Goal: Information Seeking & Learning: Learn about a topic

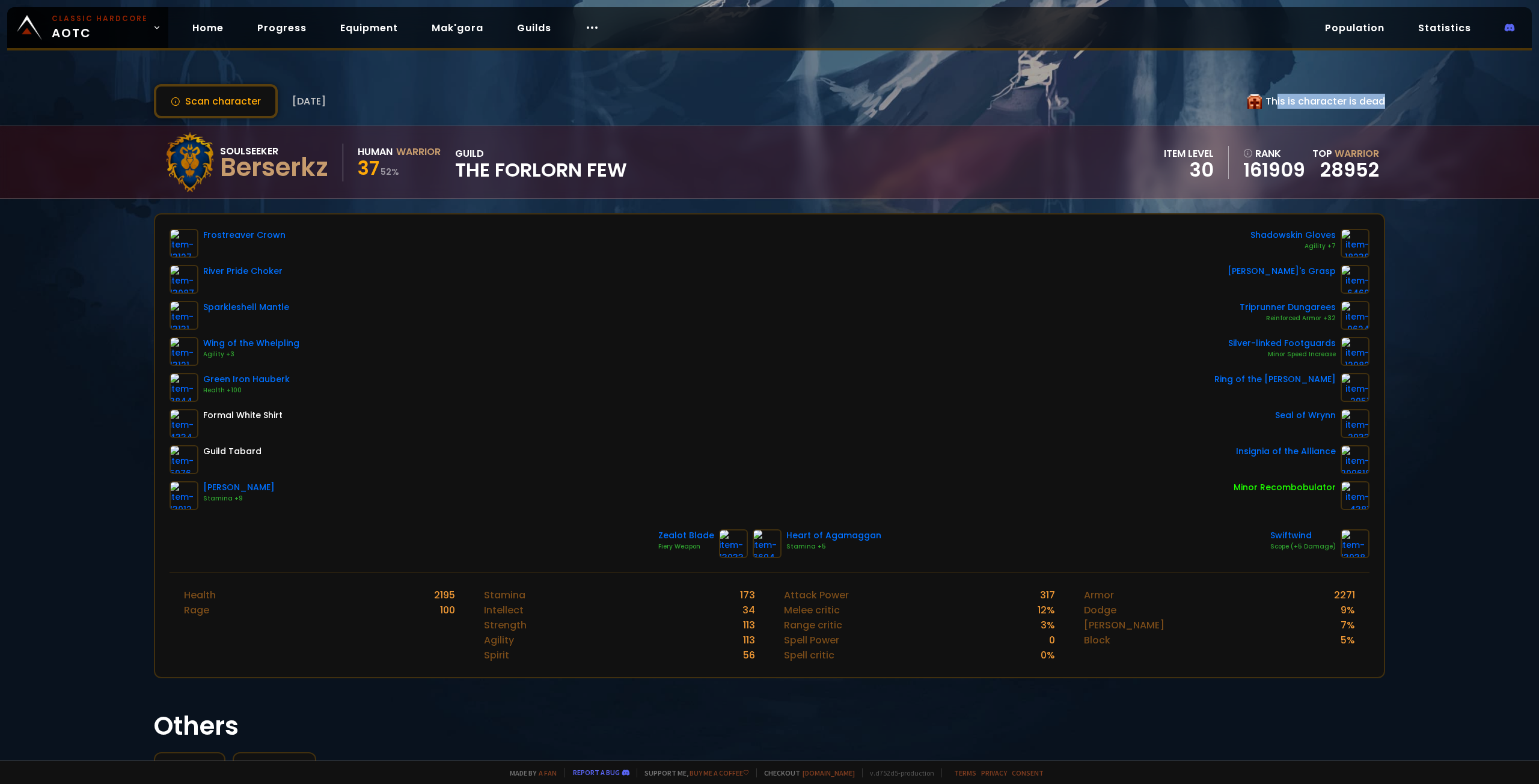
drag, startPoint x: 1273, startPoint y: 102, endPoint x: 1379, endPoint y: 105, distance: 106.0
click at [1374, 105] on div "This is character is dead" at bounding box center [1316, 101] width 137 height 15
click at [1387, 106] on div "Scan character 2 days ago This is character is dead Soulseeker Berserkz Human W…" at bounding box center [770, 380] width 1539 height 761
click at [1364, 102] on div "This is character is dead" at bounding box center [1316, 101] width 137 height 15
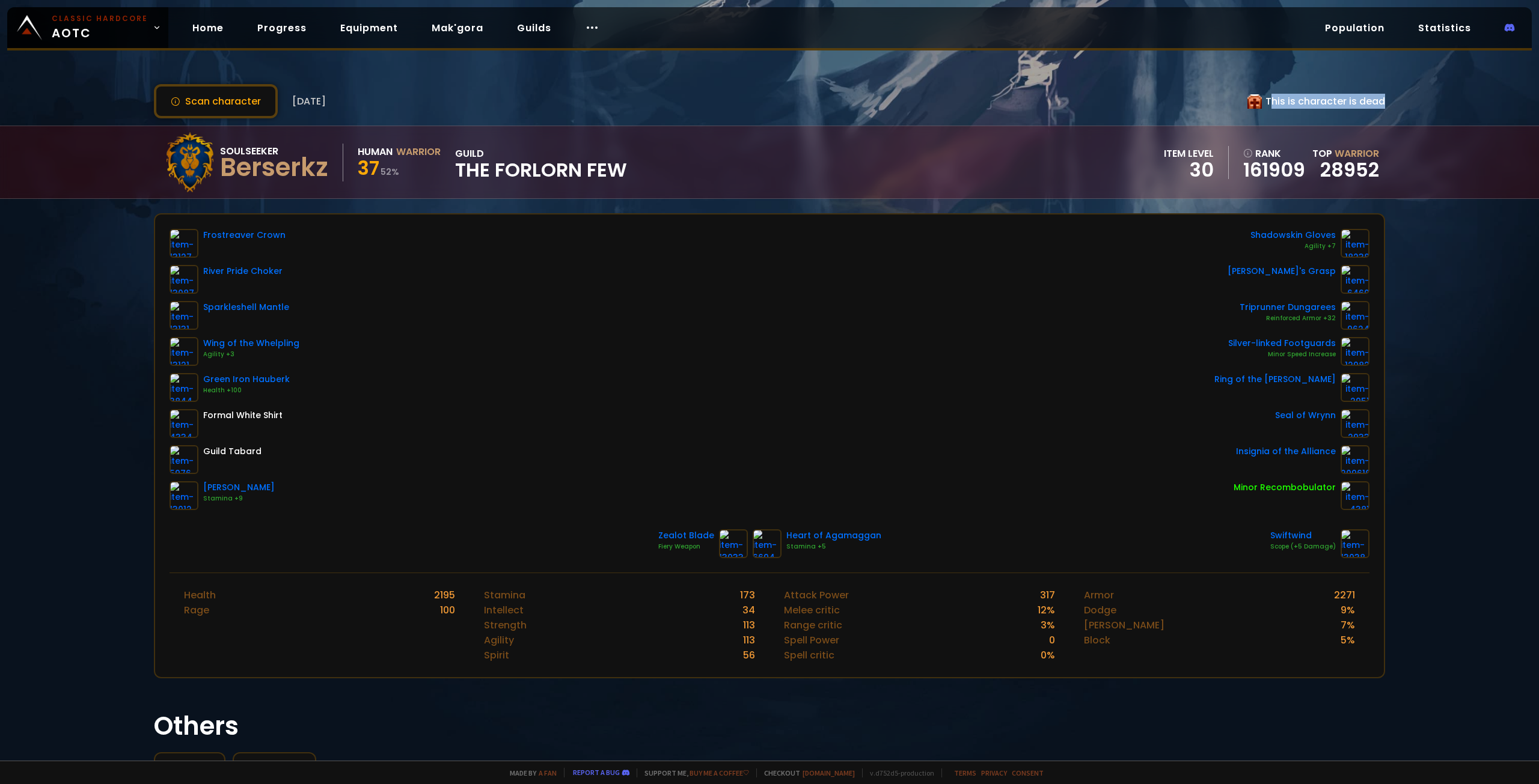
click at [1364, 102] on div "This is character is dead" at bounding box center [1316, 101] width 137 height 15
click at [1411, 116] on div "Scan character 2 days ago This is character is dead Soulseeker Berserkz Human W…" at bounding box center [770, 380] width 1539 height 761
drag, startPoint x: 362, startPoint y: 166, endPoint x: 449, endPoint y: 166, distance: 87.0
click at [446, 166] on div "Soulseeker Berserkz Human Warrior 37 52 % guild The Forlorn Few" at bounding box center [393, 162] width 467 height 60
click at [462, 166] on span "The Forlorn Few" at bounding box center [541, 170] width 172 height 18
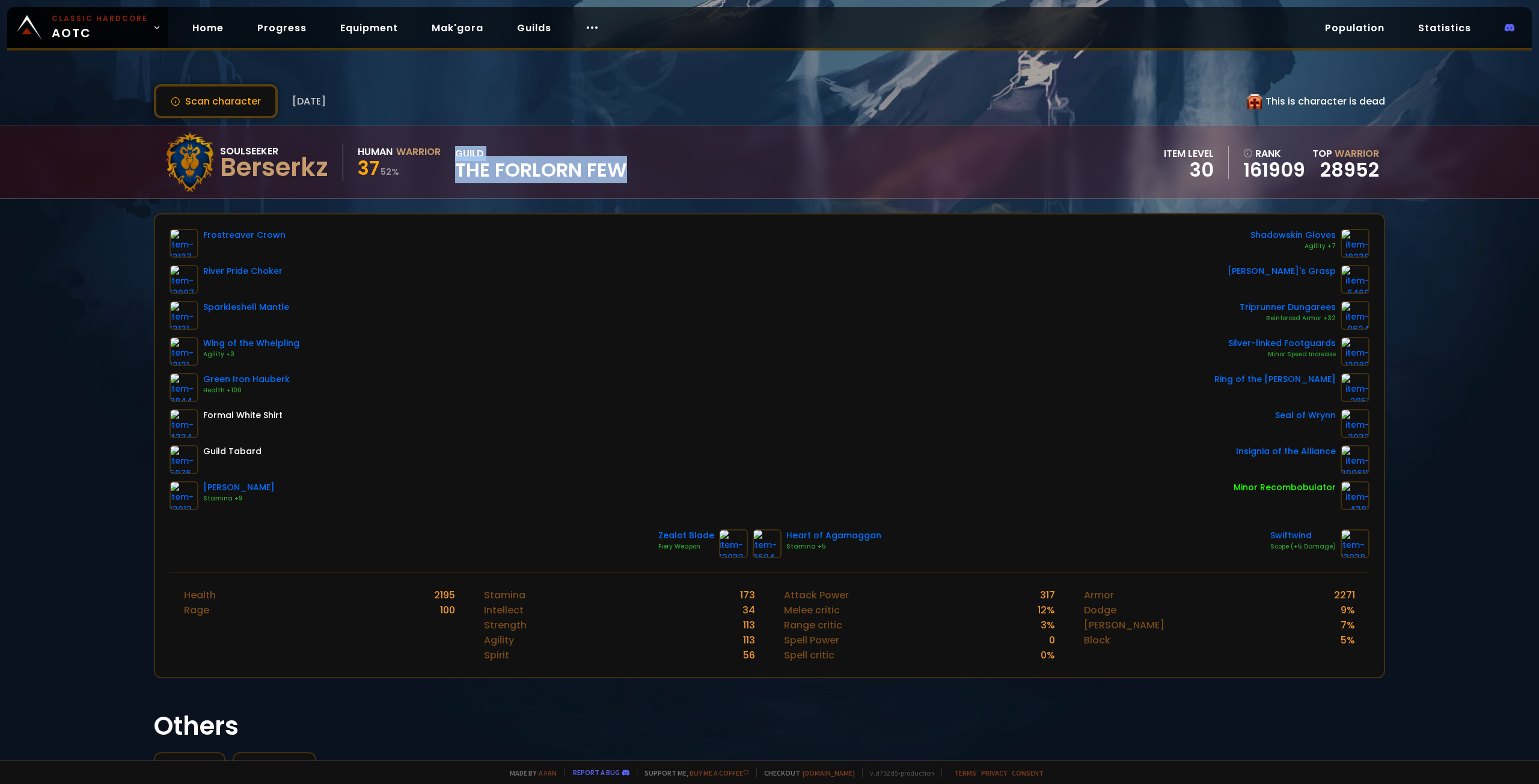
drag, startPoint x: 550, startPoint y: 167, endPoint x: 662, endPoint y: 173, distance: 112.2
click at [657, 172] on div "Soulseeker Berserkz Human Warrior 37 52 % guild The Forlorn Few item level 30 r…" at bounding box center [770, 162] width 1231 height 72
click at [662, 173] on div "Soulseeker Berserkz Human Warrior 37 52 % guild The Forlorn Few item level 30 r…" at bounding box center [770, 162] width 1231 height 72
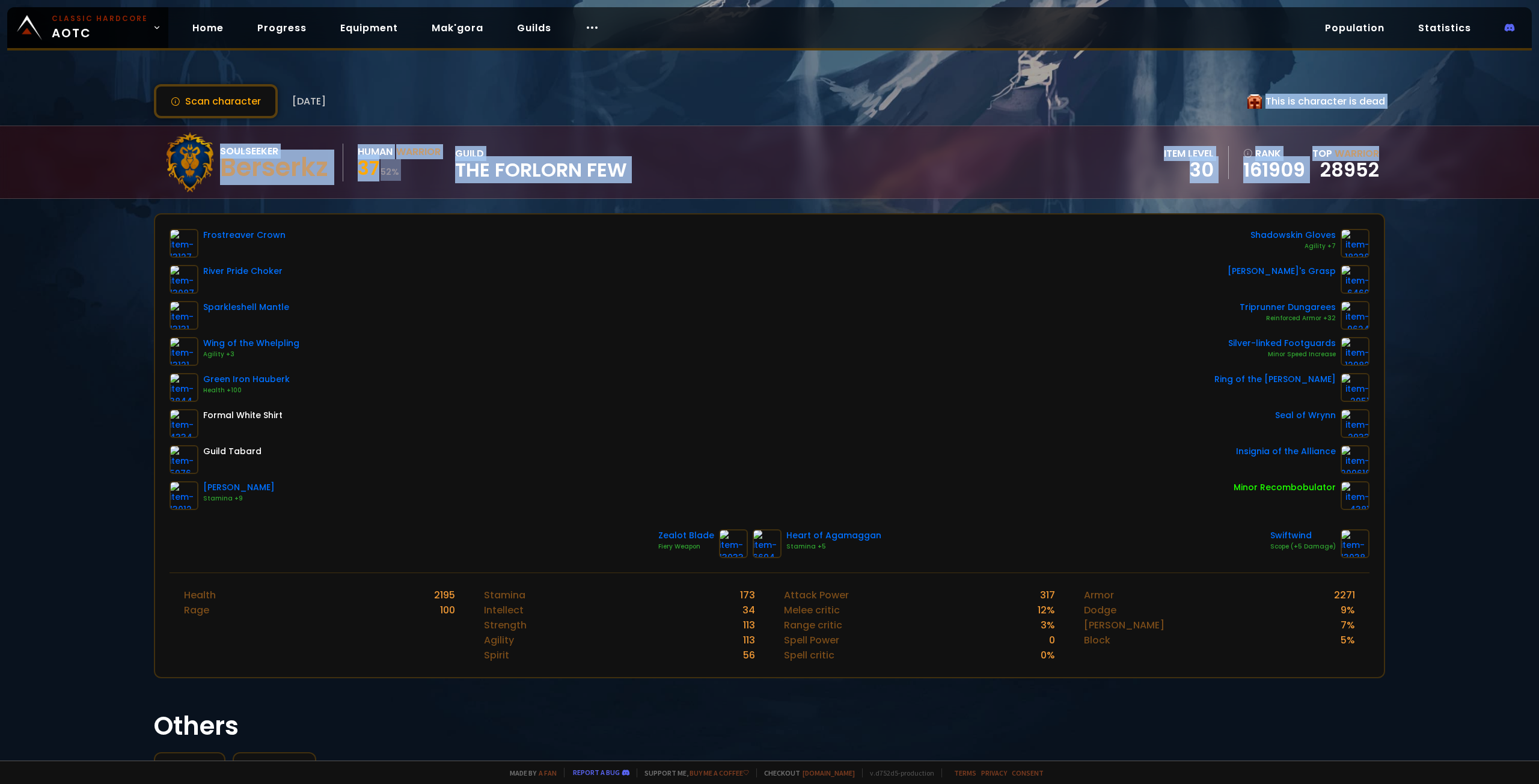
drag, startPoint x: 1260, startPoint y: 106, endPoint x: 1428, endPoint y: 111, distance: 168.1
click at [1409, 109] on div "Scan character 2 days ago This is character is dead Soulseeker Berserkz Human W…" at bounding box center [770, 380] width 1539 height 761
click at [1387, 105] on div "Scan character 2 days ago This is character is dead Soulseeker Berserkz Human W…" at bounding box center [770, 380] width 1539 height 761
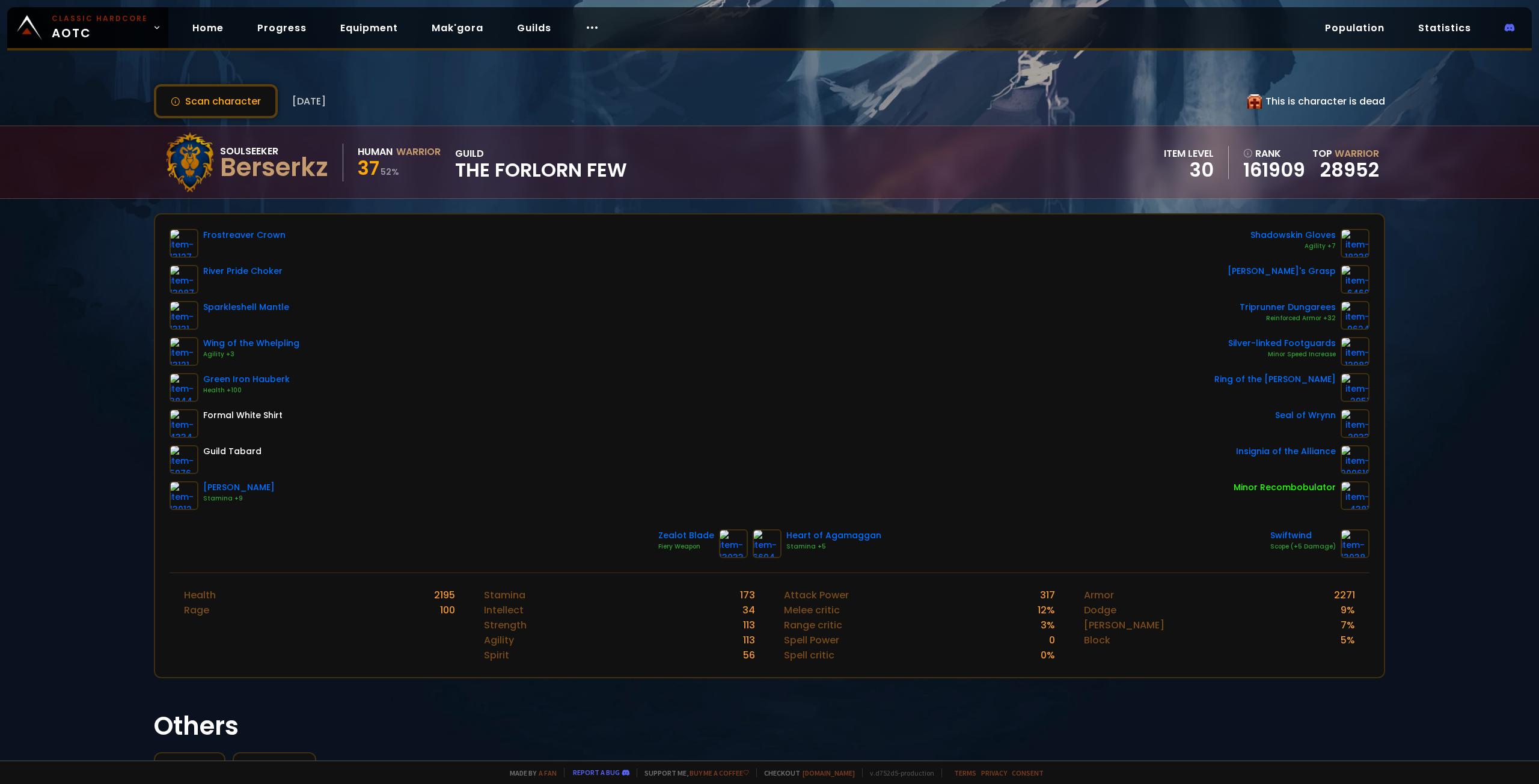
click at [1387, 105] on div "Scan character 2 days ago This is character is dead Soulseeker Berserkz Human W…" at bounding box center [770, 380] width 1539 height 761
click at [1362, 102] on div "This is character is dead" at bounding box center [1316, 101] width 137 height 15
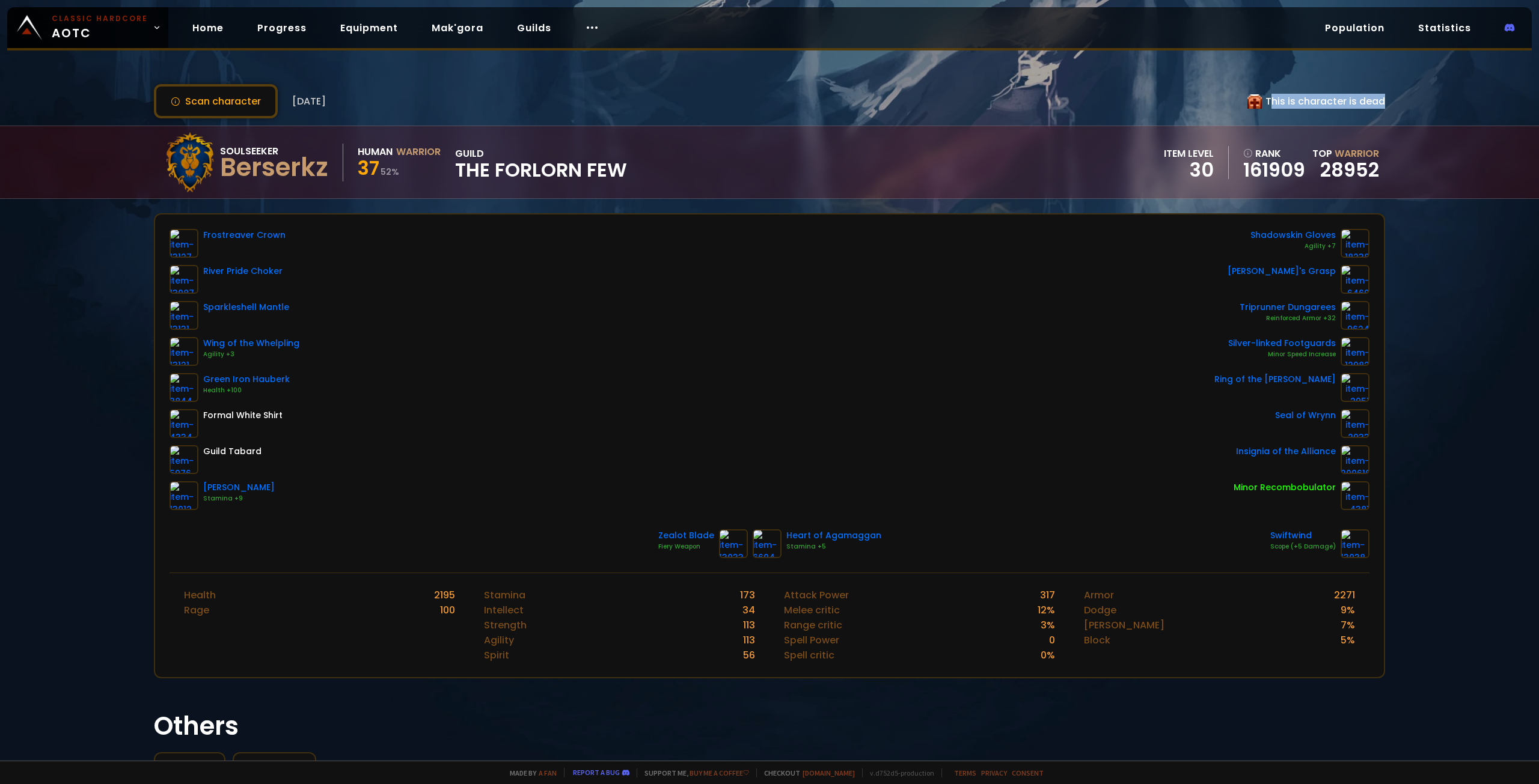
click at [1336, 102] on div "This is character is dead" at bounding box center [1316, 101] width 137 height 15
click at [1300, 97] on div "This is character is dead" at bounding box center [1316, 101] width 137 height 15
click at [548, 98] on div "Scan character 2 days ago This is character is dead" at bounding box center [770, 101] width 1231 height 34
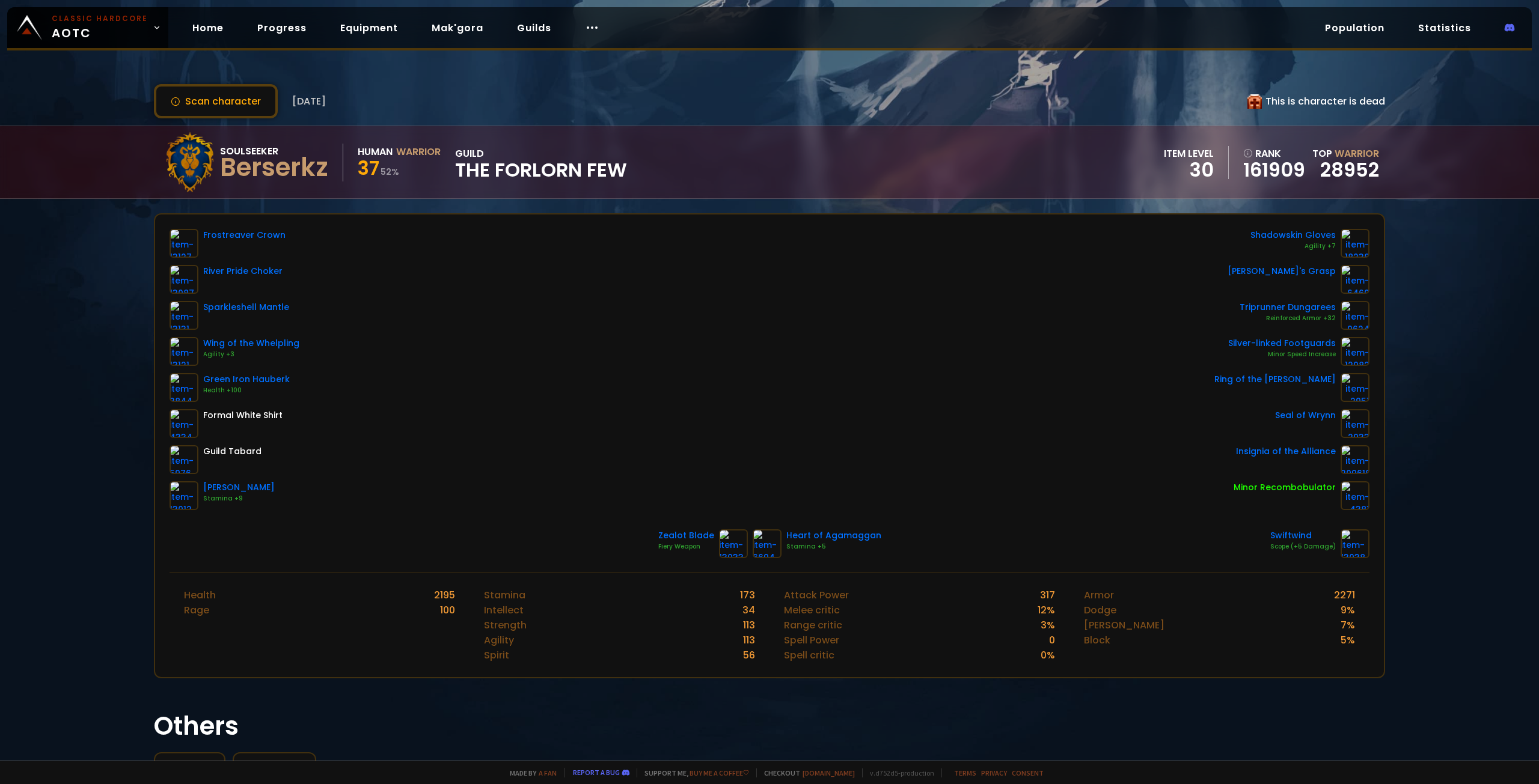
click at [293, 172] on div "Berserkz" at bounding box center [274, 168] width 108 height 18
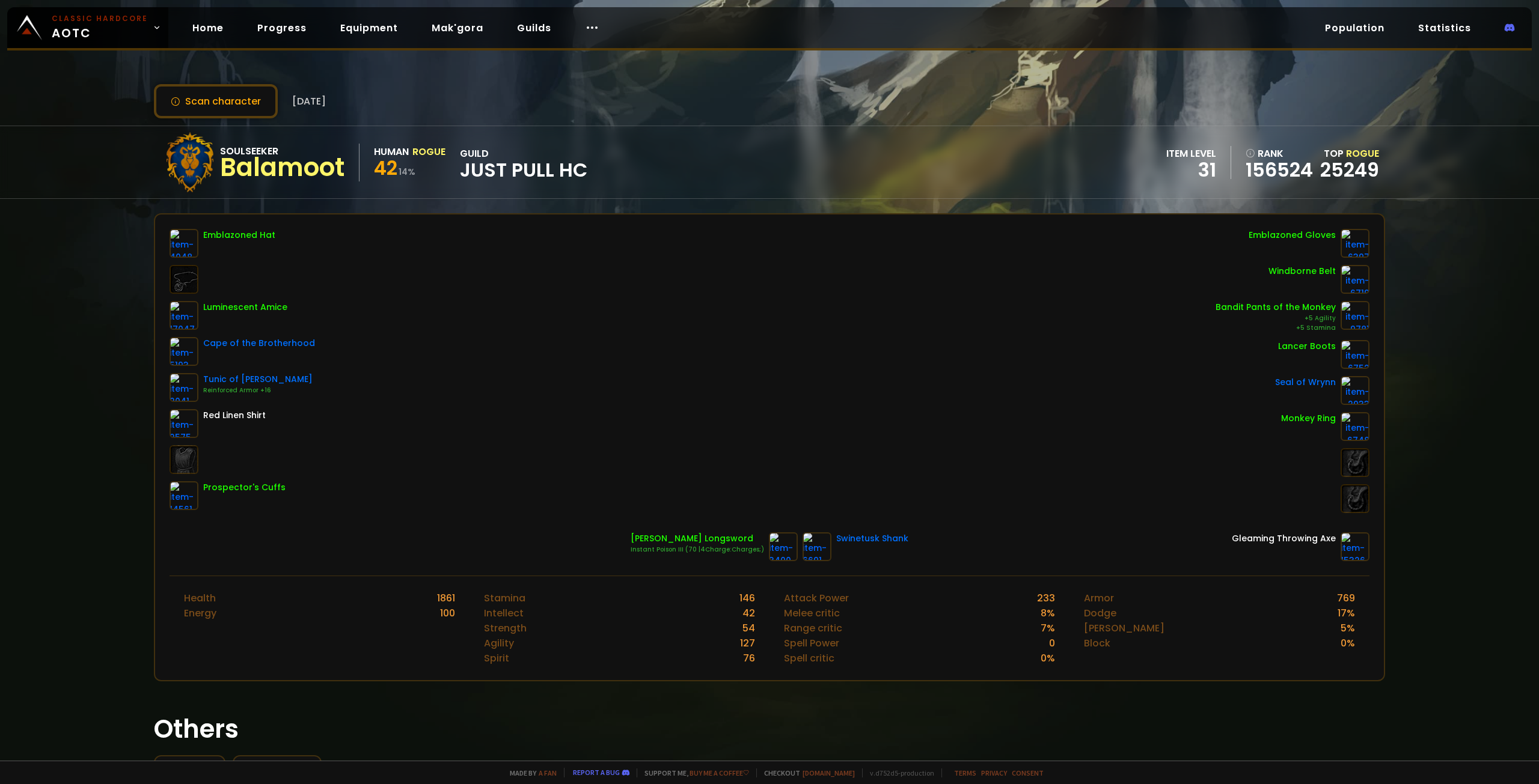
drag, startPoint x: 1343, startPoint y: 102, endPoint x: 1327, endPoint y: 108, distance: 17.1
click at [1333, 107] on div "Scan character [DATE]" at bounding box center [770, 101] width 1231 height 34
click at [1327, 108] on div "Scan character 2 days ago" at bounding box center [770, 101] width 1231 height 34
drag, startPoint x: 378, startPoint y: 172, endPoint x: 405, endPoint y: 172, distance: 27.0
click at [405, 172] on div "Soulseeker Balamoot Human Rogue 42 14 % guild Just Pull HC" at bounding box center [374, 162] width 428 height 60
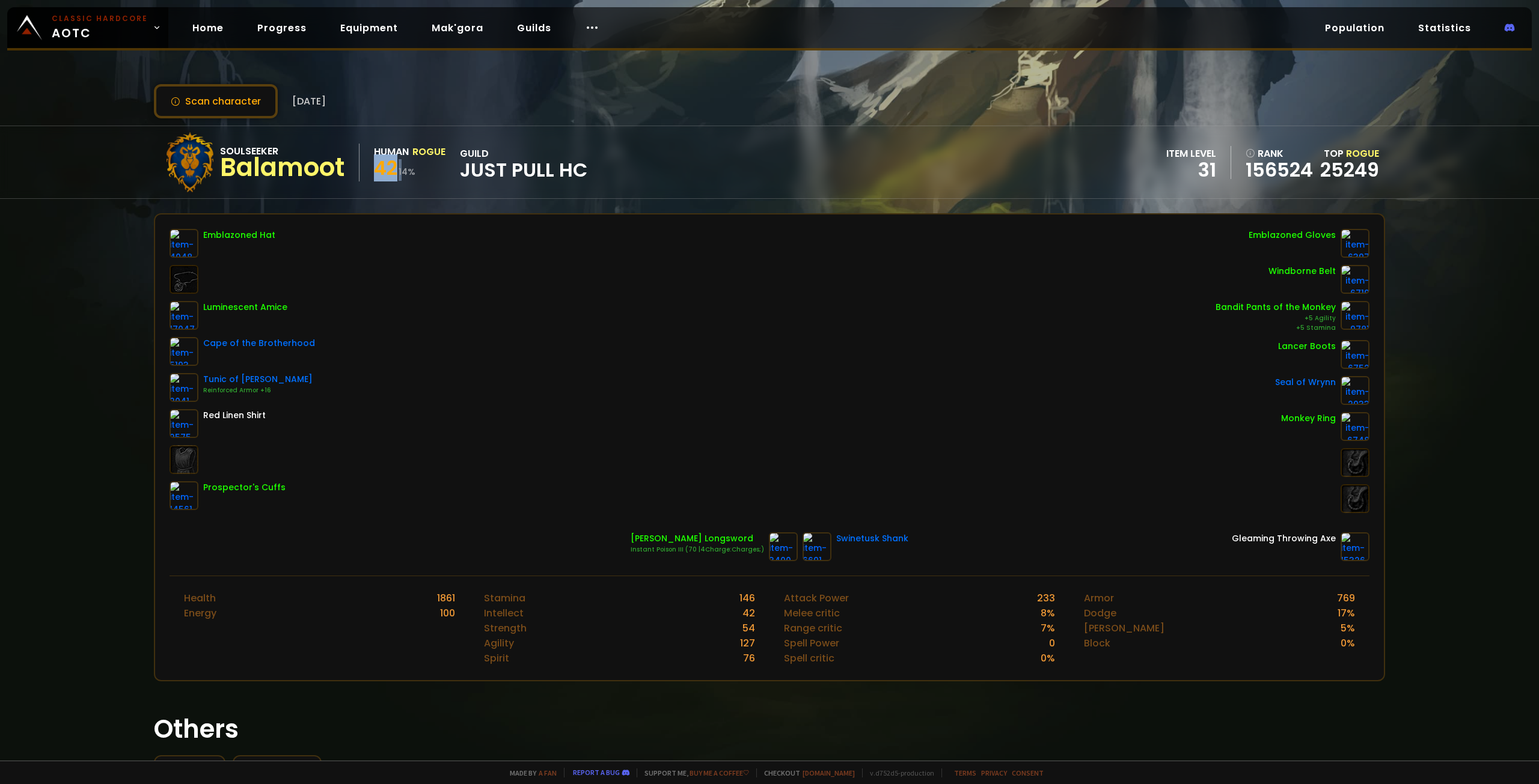
click at [405, 175] on small "14 %" at bounding box center [407, 172] width 17 height 12
drag, startPoint x: 371, startPoint y: 173, endPoint x: 405, endPoint y: 175, distance: 34.1
click at [403, 174] on div "Soulseeker Balamoot Human Rogue 42 14 % guild Just Pull HC" at bounding box center [374, 162] width 428 height 60
click at [405, 175] on small "14 %" at bounding box center [407, 172] width 17 height 12
drag, startPoint x: 377, startPoint y: 166, endPoint x: 410, endPoint y: 169, distance: 33.1
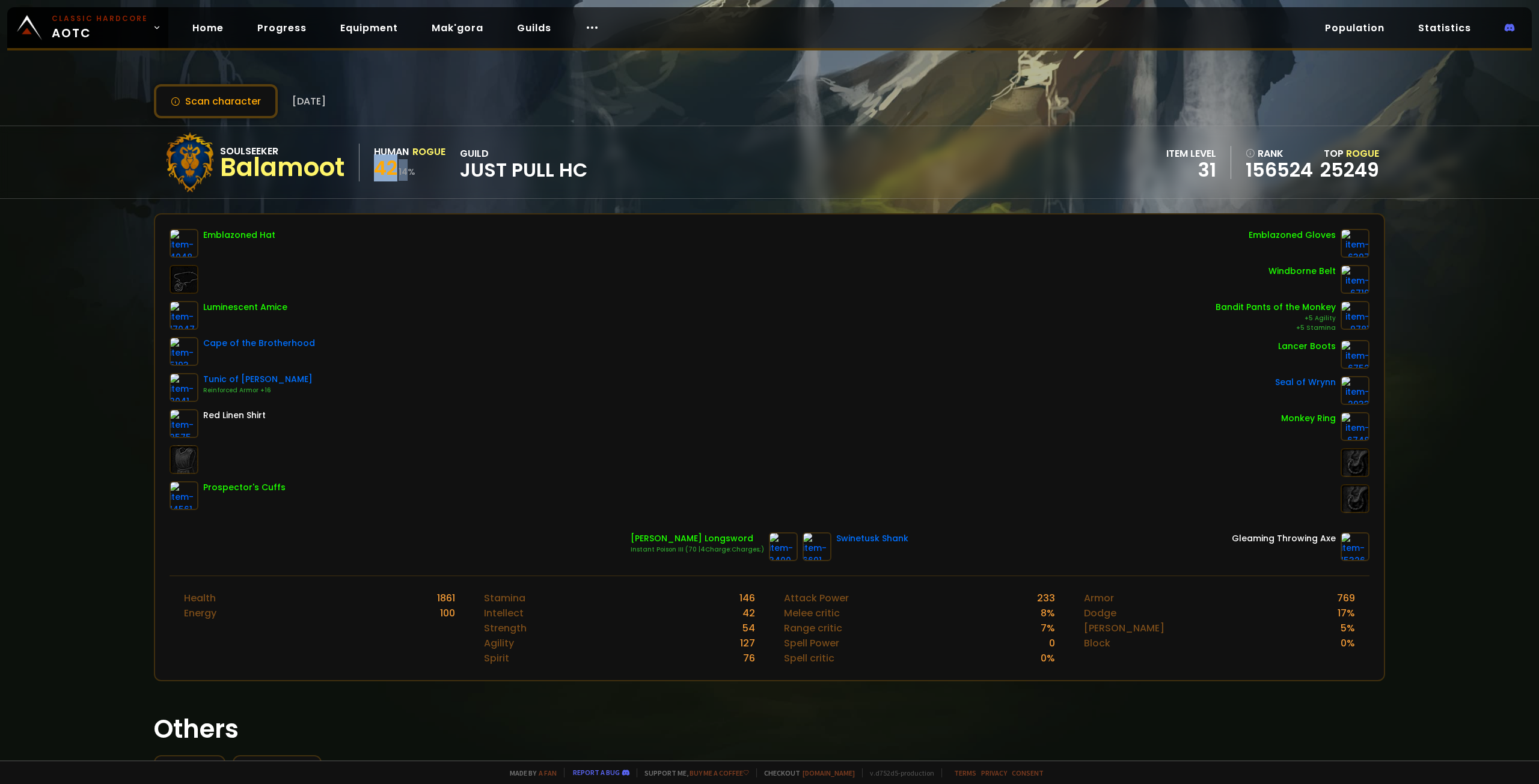
click at [410, 169] on div "42 14 %" at bounding box center [409, 170] width 71 height 22
click at [411, 171] on small "14 %" at bounding box center [407, 172] width 17 height 12
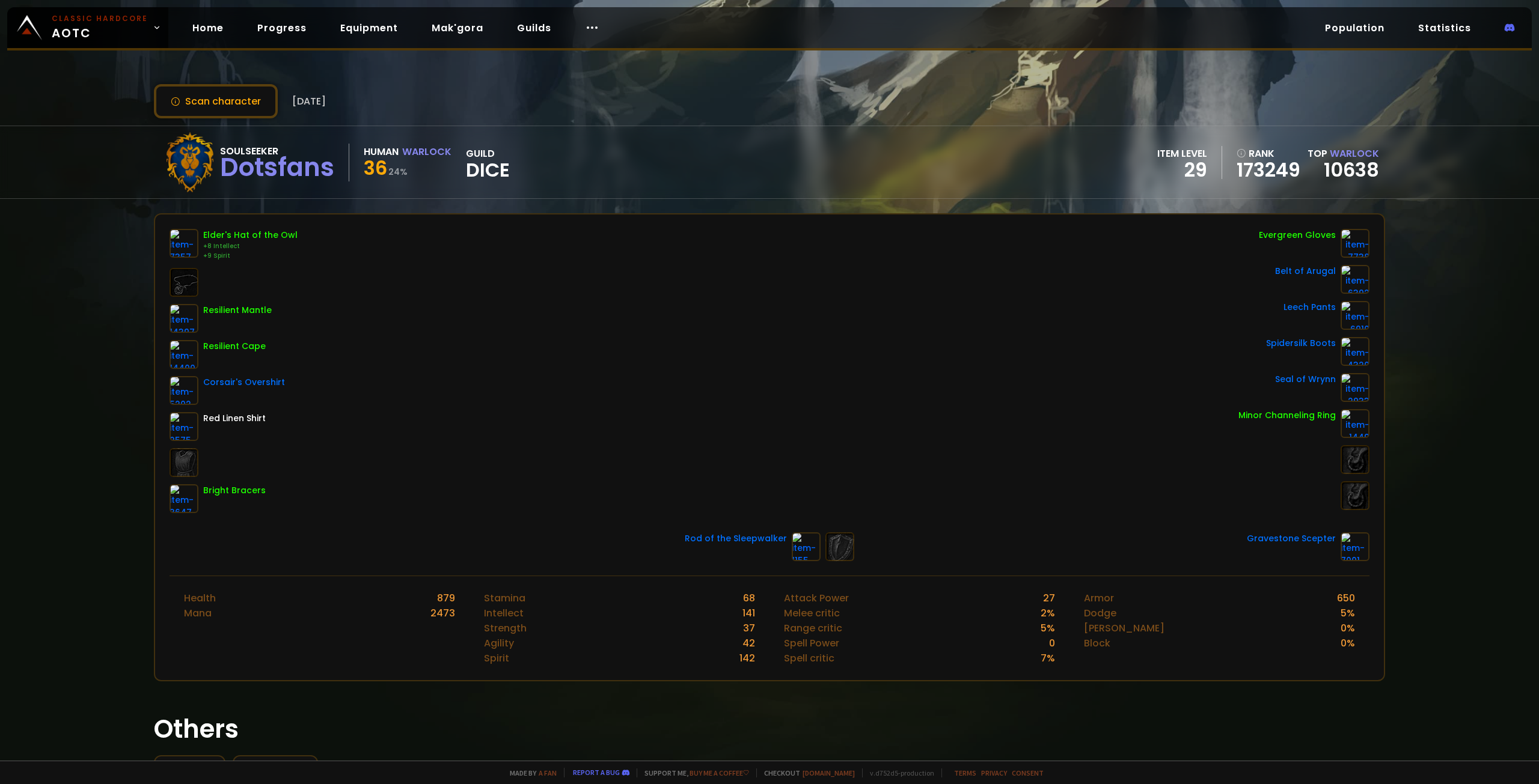
drag, startPoint x: 495, startPoint y: 172, endPoint x: 502, endPoint y: 174, distance: 7.3
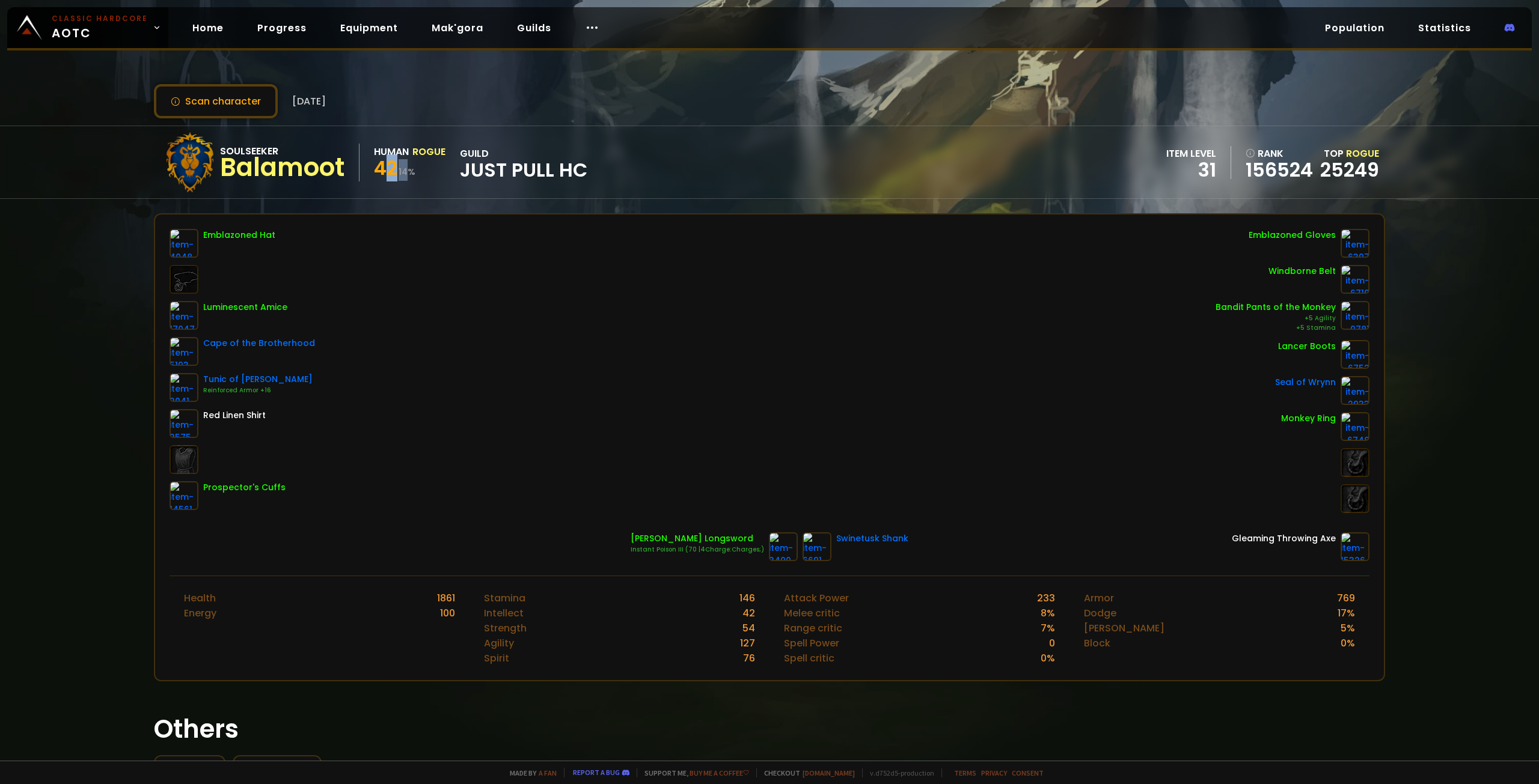
drag, startPoint x: 383, startPoint y: 167, endPoint x: 409, endPoint y: 169, distance: 26.1
click at [409, 169] on div "42 14 %" at bounding box center [409, 170] width 71 height 22
click at [409, 169] on small "14 %" at bounding box center [407, 172] width 17 height 12
